Goal: Task Accomplishment & Management: Use online tool/utility

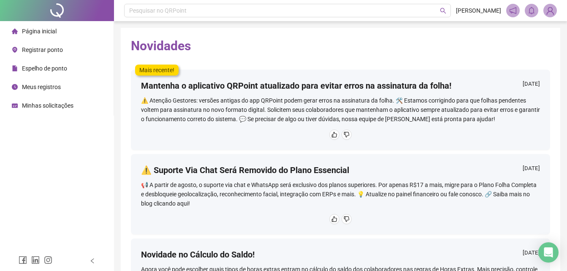
click at [55, 50] on span "Registrar ponto" at bounding box center [42, 49] width 41 height 7
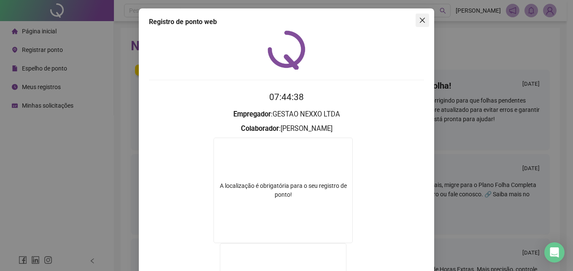
click at [422, 16] on button "Close" at bounding box center [422, 19] width 13 height 13
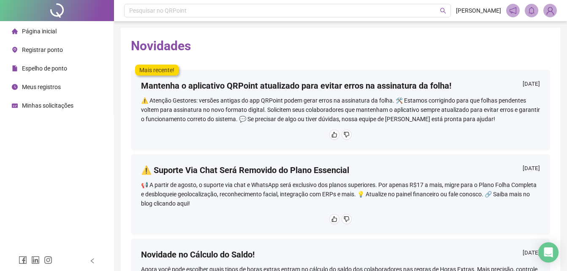
click at [51, 51] on span "Registrar ponto" at bounding box center [42, 49] width 41 height 7
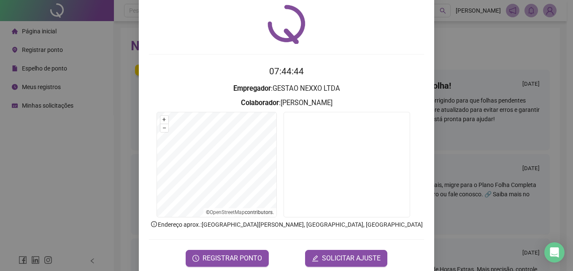
scroll to position [40, 0]
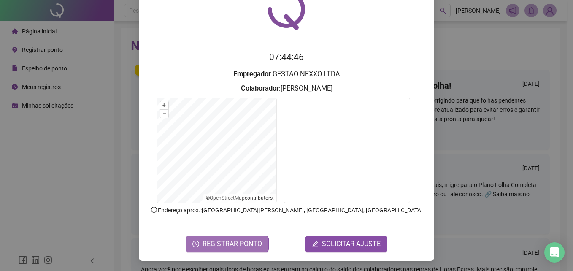
click at [222, 246] on span "REGISTRAR PONTO" at bounding box center [231, 244] width 59 height 10
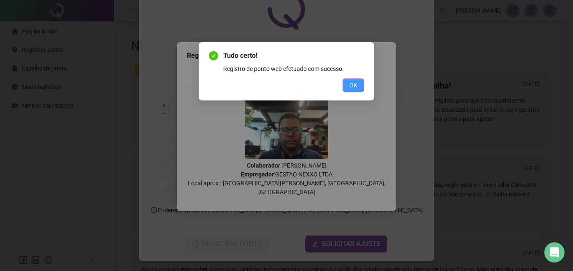
click at [346, 87] on button "OK" at bounding box center [354, 84] width 22 height 13
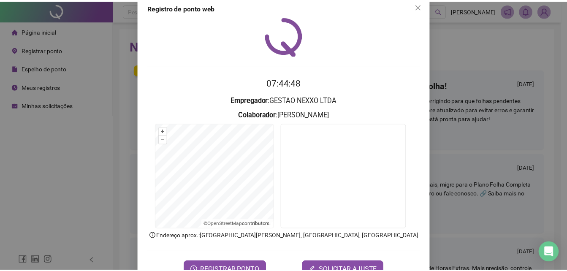
scroll to position [0, 0]
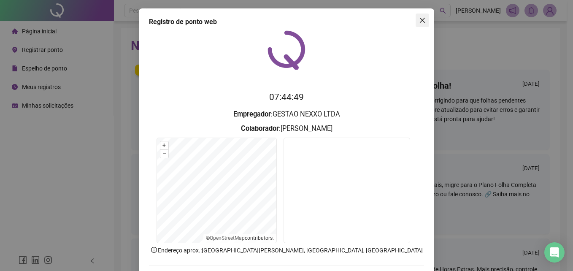
click at [422, 22] on icon "close" at bounding box center [422, 20] width 7 height 7
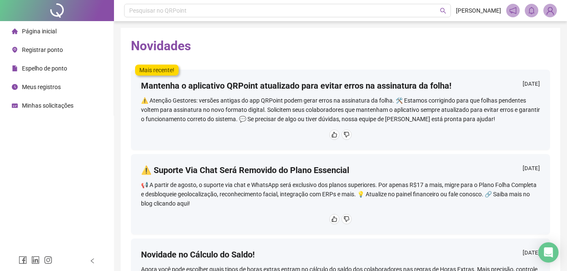
click at [43, 36] on div "Página inicial" at bounding box center [34, 31] width 45 height 17
